Goal: Task Accomplishment & Management: Manage account settings

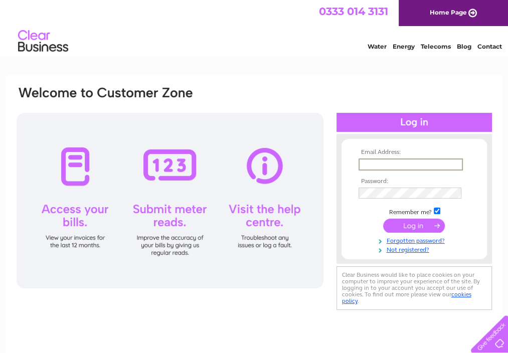
type input "[EMAIL_ADDRESS][DOMAIN_NAME]"
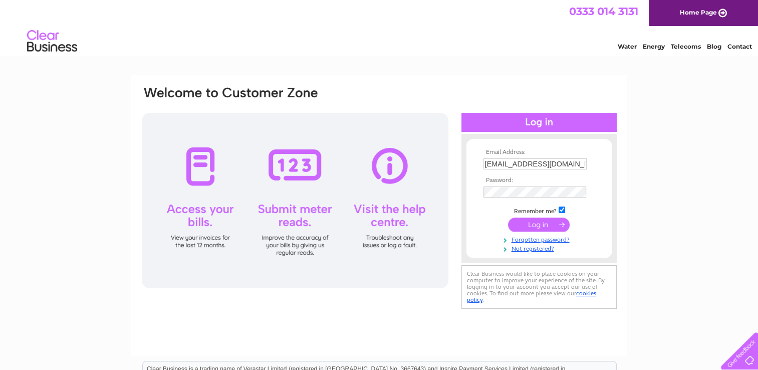
click at [507, 220] on input "submit" at bounding box center [539, 225] width 62 height 14
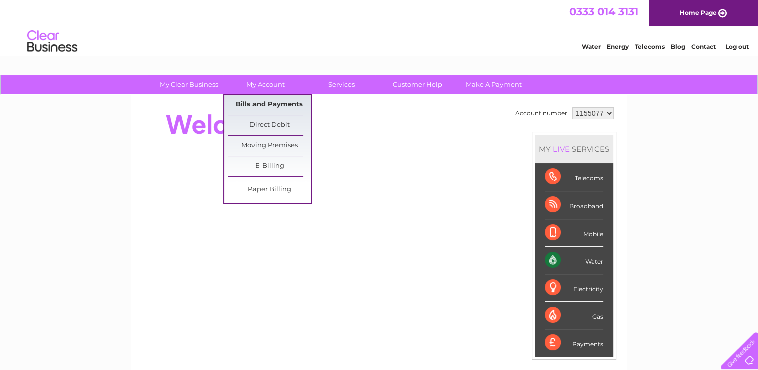
click at [267, 101] on link "Bills and Payments" at bounding box center [269, 105] width 83 height 20
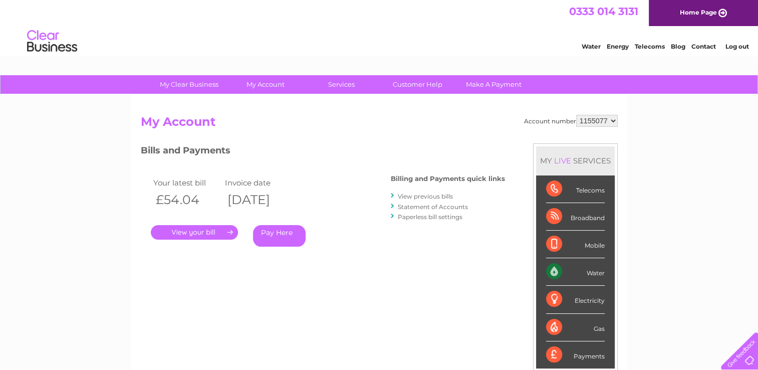
click at [201, 231] on link "." at bounding box center [194, 232] width 87 height 15
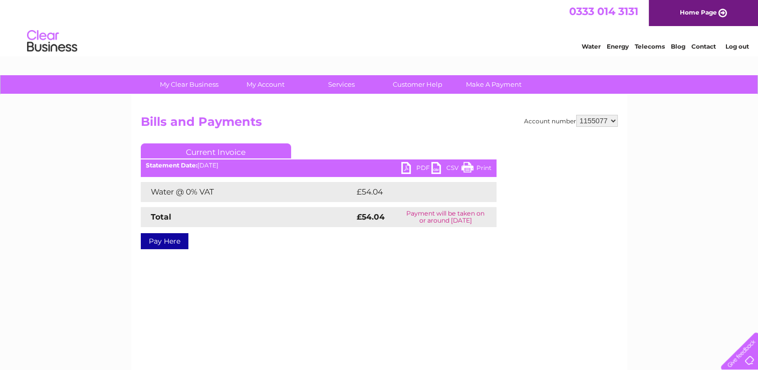
click at [406, 168] on link "PDF" at bounding box center [417, 169] width 30 height 15
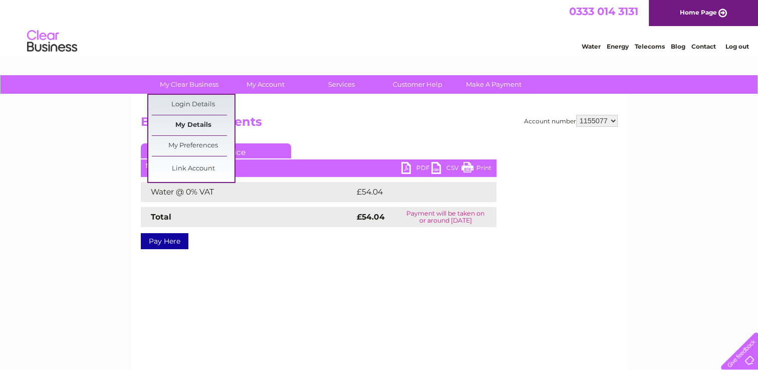
click at [194, 120] on link "My Details" at bounding box center [193, 125] width 83 height 20
